Goal: Information Seeking & Learning: Compare options

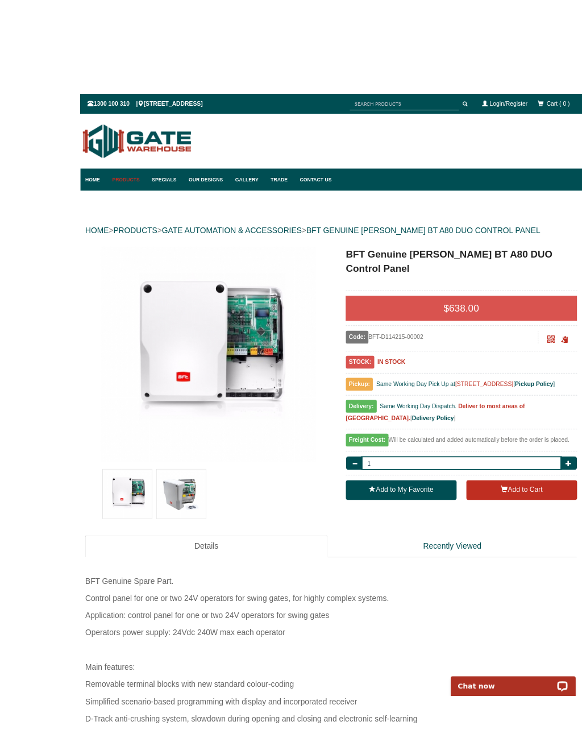
scroll to position [19, 0]
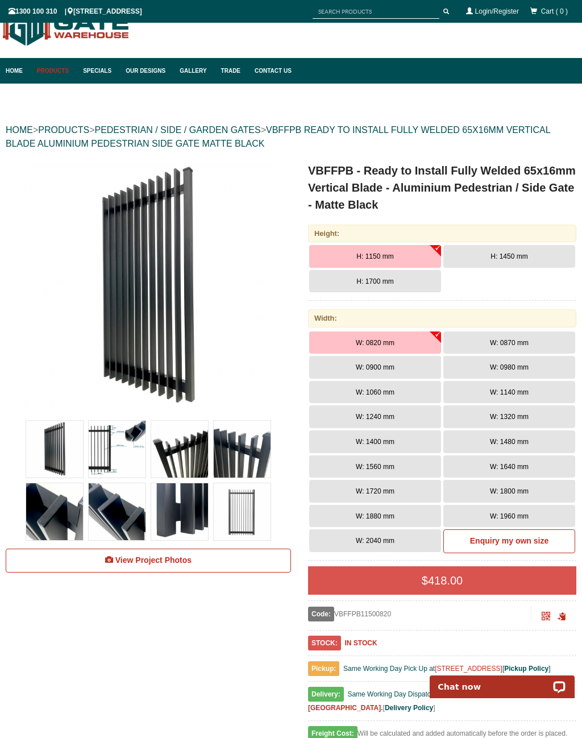
click at [536, 371] on button "W: 0980 mm" at bounding box center [510, 367] width 132 height 23
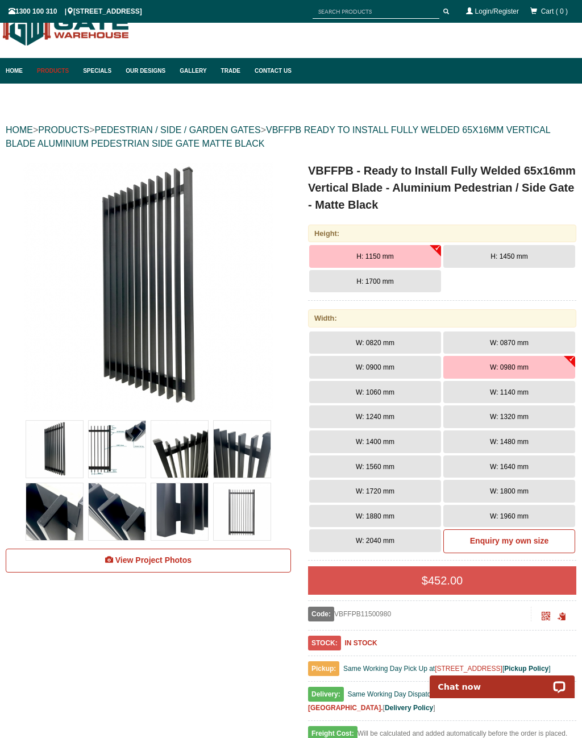
click at [382, 392] on span "W: 1060 mm" at bounding box center [375, 392] width 39 height 8
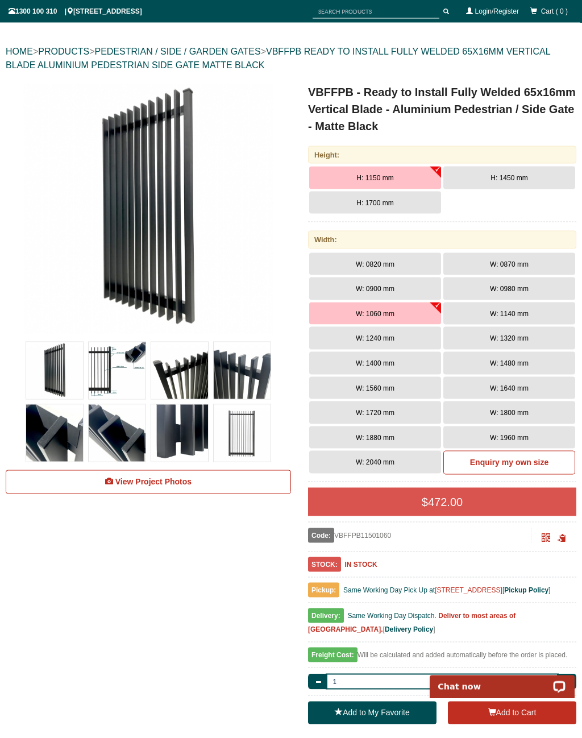
scroll to position [107, 0]
